Goal: Task Accomplishment & Management: Manage account settings

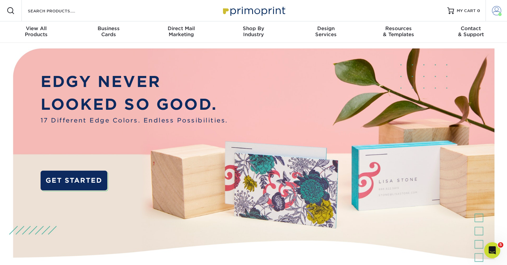
click at [499, 9] on span at bounding box center [496, 10] width 9 height 9
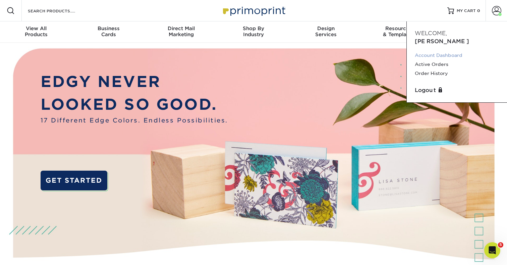
click at [443, 51] on link "Account Dashboard" at bounding box center [457, 55] width 84 height 9
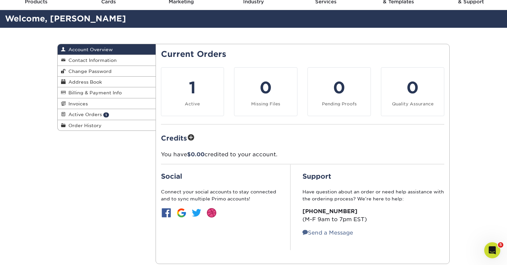
scroll to position [32, 0]
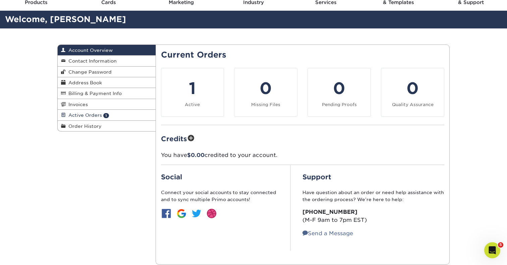
click at [87, 113] on span "Active Orders" at bounding box center [84, 115] width 36 height 5
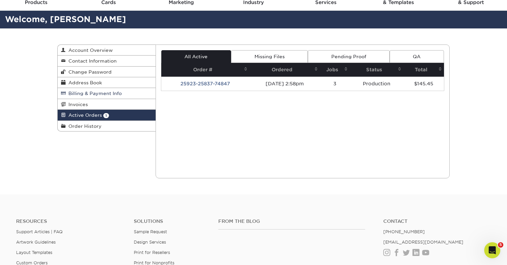
click at [94, 93] on span "Billing & Payment Info" at bounding box center [94, 93] width 56 height 5
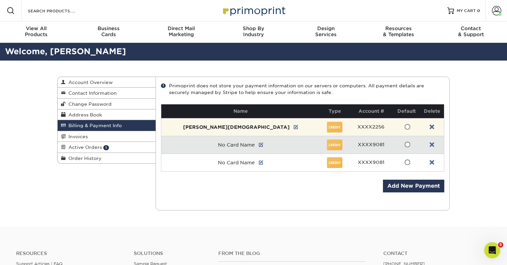
click at [253, 132] on td "[PERSON_NAME][DEMOGRAPHIC_DATA]" at bounding box center [240, 127] width 159 height 18
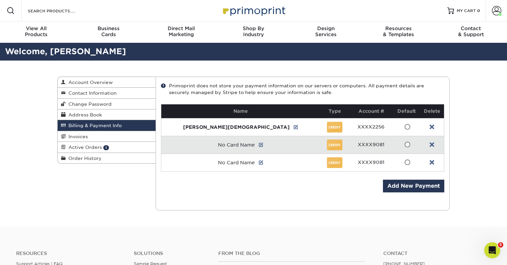
click at [256, 148] on td "No Card Name" at bounding box center [240, 145] width 159 height 18
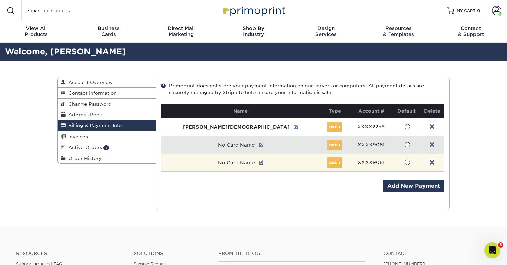
click at [255, 164] on td "No Card Name" at bounding box center [240, 163] width 159 height 18
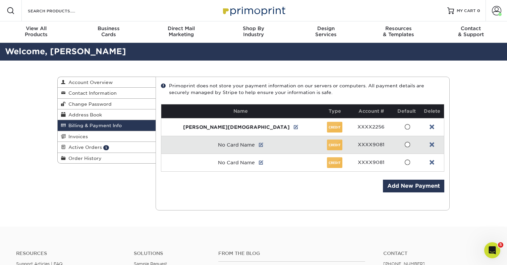
click at [279, 206] on div "Current Orders 1 Active 0 Missing Files" at bounding box center [303, 144] width 294 height 134
click at [259, 144] on link at bounding box center [261, 144] width 5 height 5
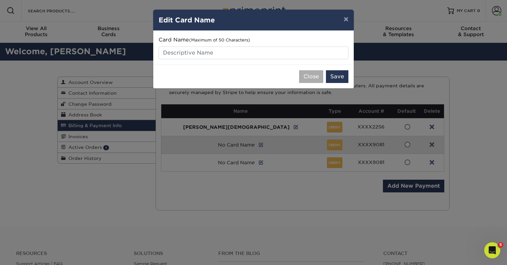
click at [308, 77] on button "Close" at bounding box center [311, 76] width 24 height 13
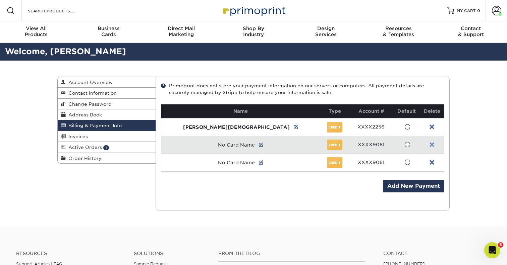
click at [429, 143] on link at bounding box center [431, 144] width 5 height 5
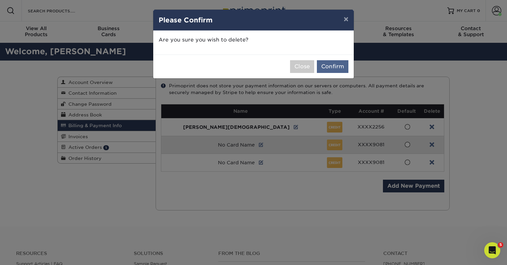
click at [331, 67] on button "Confirm" at bounding box center [333, 66] width 32 height 13
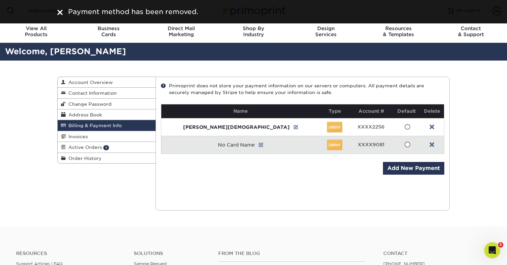
click at [426, 148] on td at bounding box center [432, 145] width 24 height 18
click at [429, 145] on link at bounding box center [431, 144] width 5 height 5
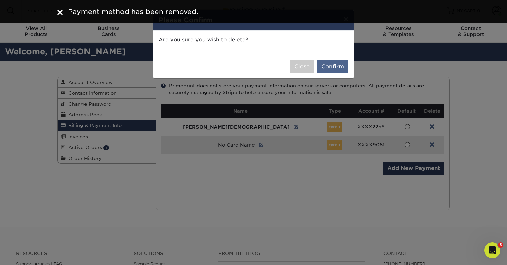
click at [333, 67] on button "Confirm" at bounding box center [333, 66] width 32 height 13
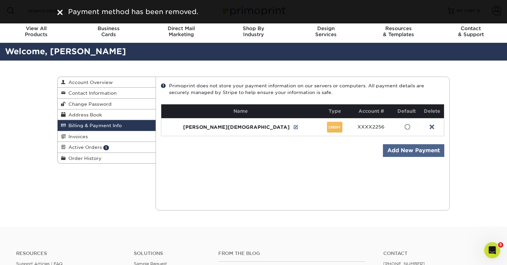
click at [392, 147] on link "Add New Payment" at bounding box center [413, 150] width 61 height 13
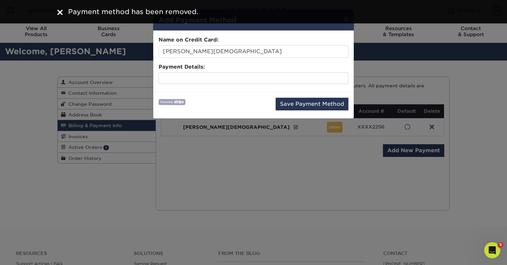
click at [244, 42] on div "Name on Credit Card: [PERSON_NAME][DEMOGRAPHIC_DATA]" at bounding box center [254, 47] width 190 height 22
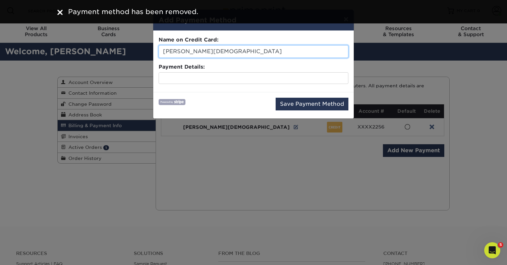
click at [244, 45] on input "[PERSON_NAME][DEMOGRAPHIC_DATA]" at bounding box center [254, 51] width 190 height 13
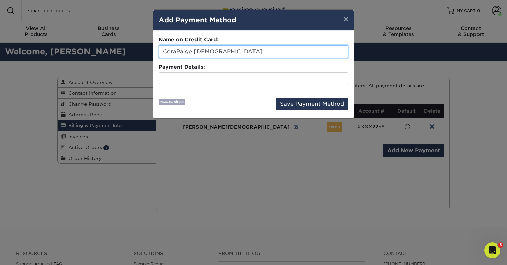
type input "[PERSON_NAME] [PERSON_NAME]"
drag, startPoint x: 242, startPoint y: 51, endPoint x: 115, endPoint y: 46, distance: 126.8
click at [115, 46] on div "× Add Payment Method Name on Credit Card: [PERSON_NAME] [PERSON_NAME] Payment D…" at bounding box center [253, 132] width 507 height 265
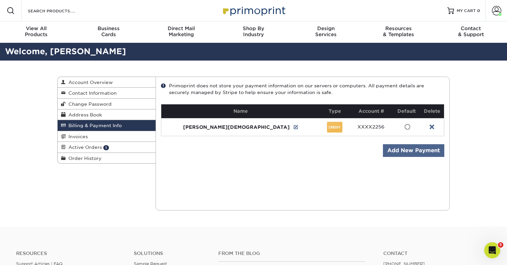
click at [401, 153] on link "Add New Payment" at bounding box center [413, 150] width 61 height 13
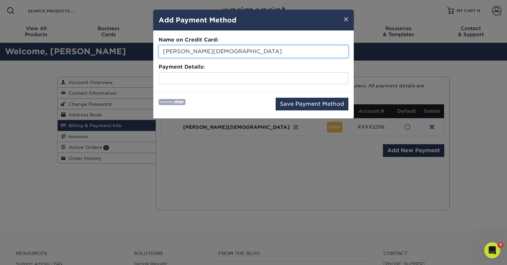
drag, startPoint x: 208, startPoint y: 52, endPoint x: 148, endPoint y: 50, distance: 60.4
click at [148, 50] on div "× Add Payment Method Name on Credit Card: [PERSON_NAME] Payment Details: Save P…" at bounding box center [253, 132] width 507 height 265
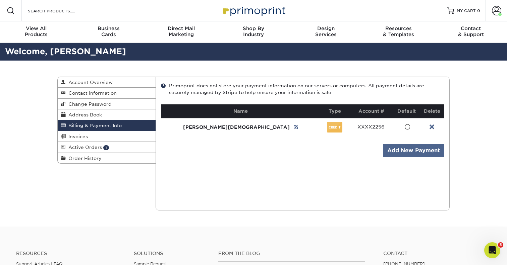
click at [429, 152] on link "Add New Payment" at bounding box center [413, 150] width 61 height 13
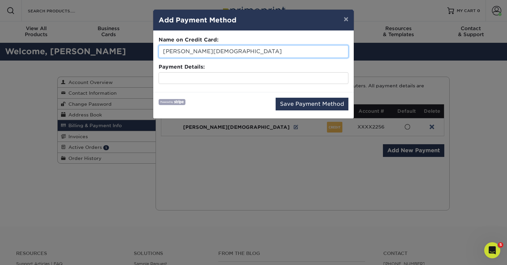
click at [278, 50] on input "[PERSON_NAME][DEMOGRAPHIC_DATA]" at bounding box center [254, 51] width 190 height 13
type input "P"
type input "[PERSON_NAME]"
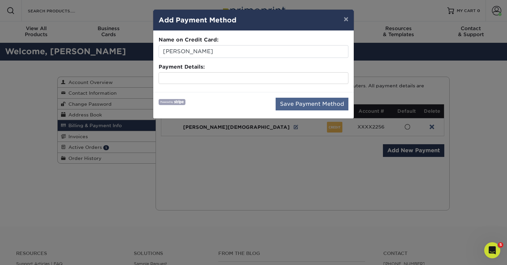
click at [312, 108] on button "Save Payment Method" at bounding box center [311, 104] width 73 height 13
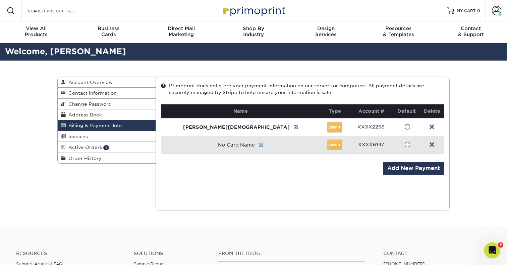
click at [259, 144] on link at bounding box center [261, 144] width 5 height 5
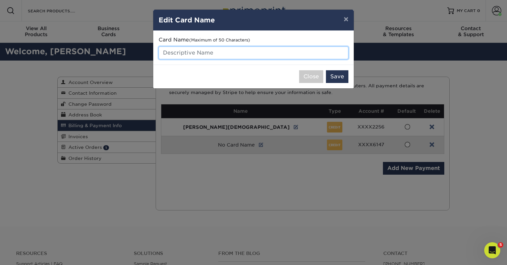
click at [211, 53] on input "text" at bounding box center [254, 53] width 190 height 13
type input "[PERSON_NAME]"
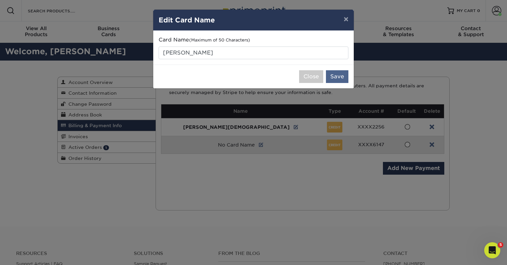
click at [340, 76] on button "Save" at bounding box center [337, 76] width 22 height 13
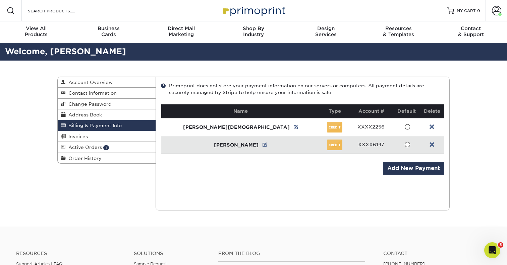
click at [278, 210] on div "Billing & Payment Info Account Overview Contact Information Change Password Add…" at bounding box center [253, 144] width 402 height 166
click at [262, 145] on link at bounding box center [264, 144] width 5 height 5
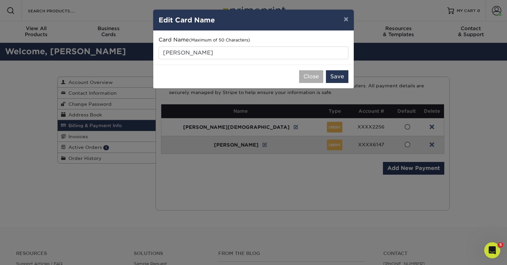
click at [316, 80] on button "Close" at bounding box center [311, 76] width 24 height 13
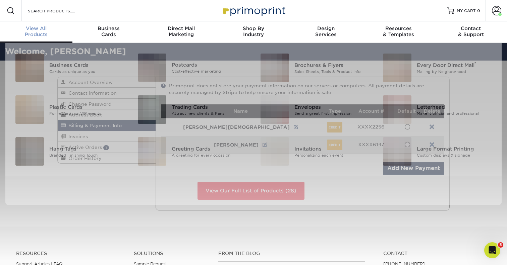
click at [38, 47] on div "Business Cards Cards as unique as you Postcards Cost-effective marketing" at bounding box center [253, 110] width 506 height 134
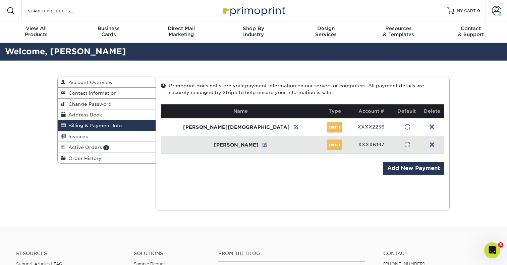
click at [243, 9] on img at bounding box center [253, 10] width 67 height 14
